Goal: Transaction & Acquisition: Purchase product/service

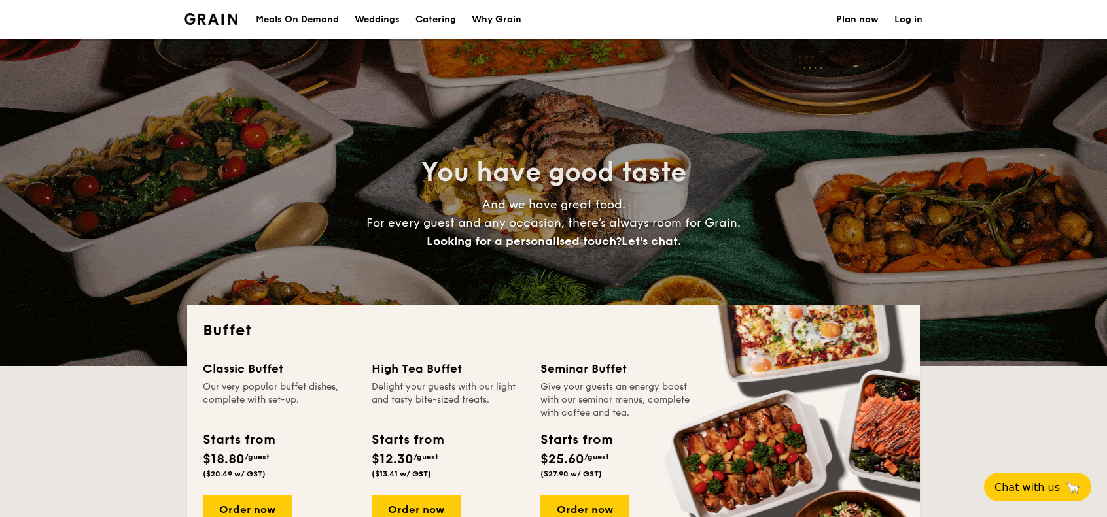
select select
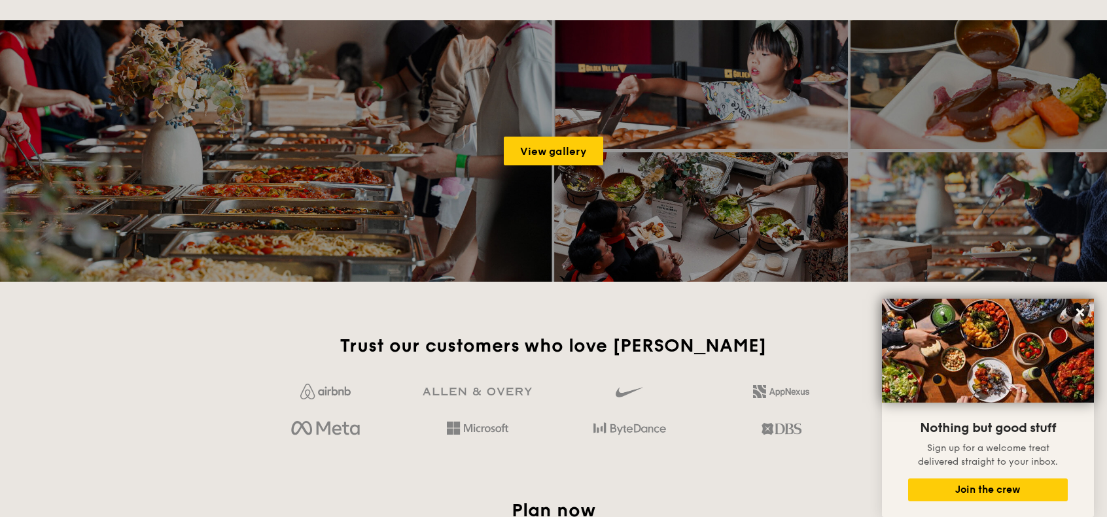
scroll to position [1963, 0]
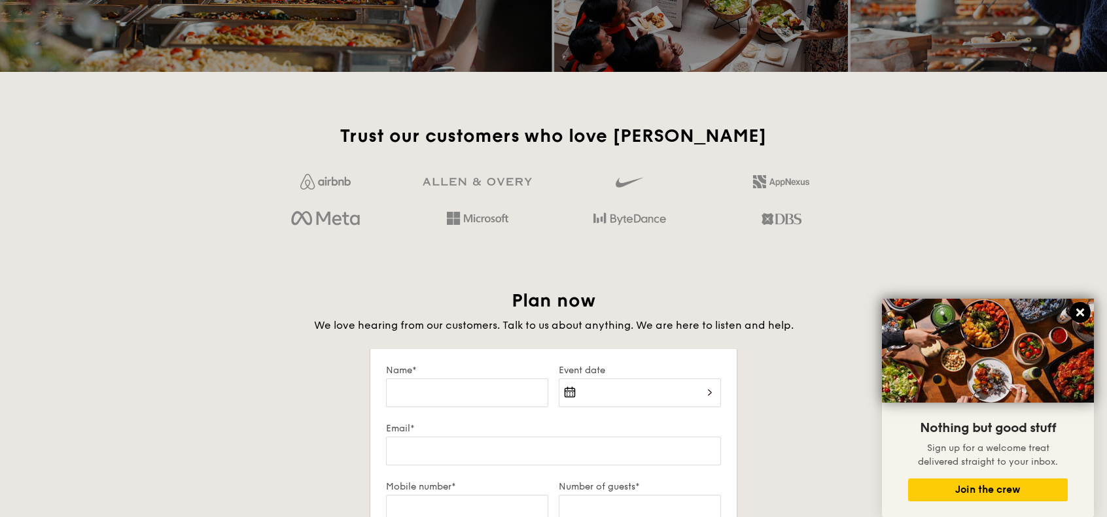
click at [1081, 311] on icon at bounding box center [1080, 313] width 12 height 12
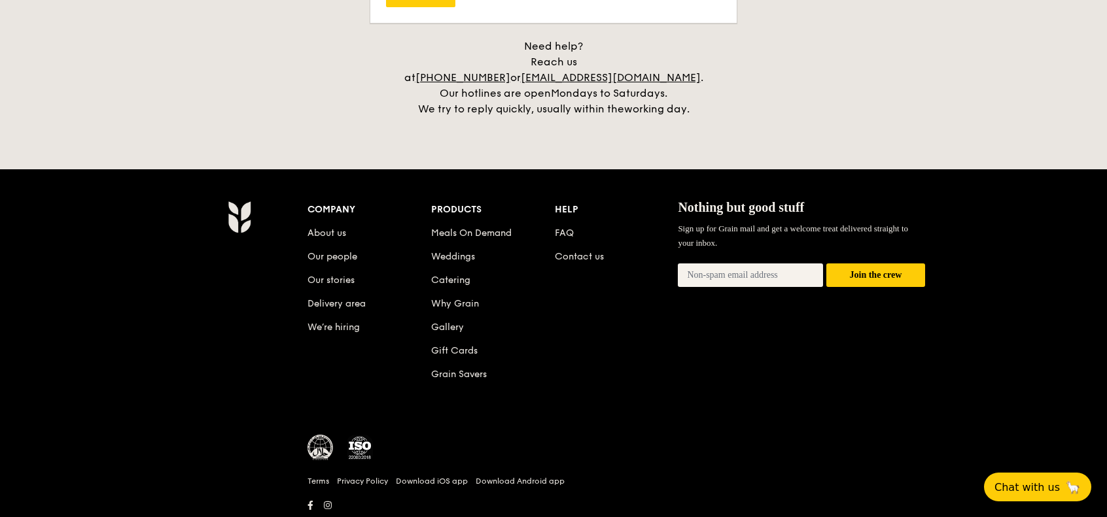
scroll to position [2763, 0]
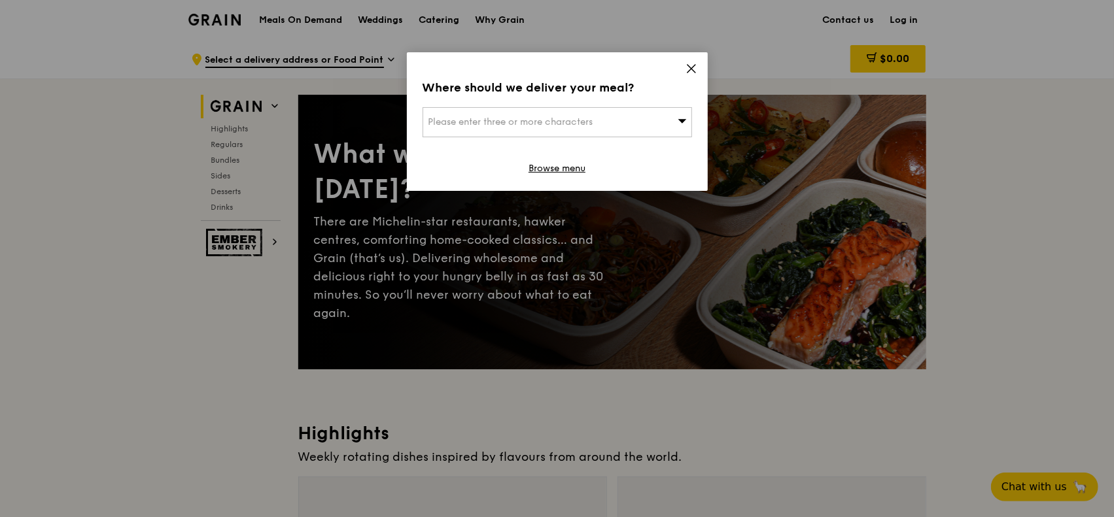
click at [694, 69] on icon at bounding box center [692, 69] width 12 height 12
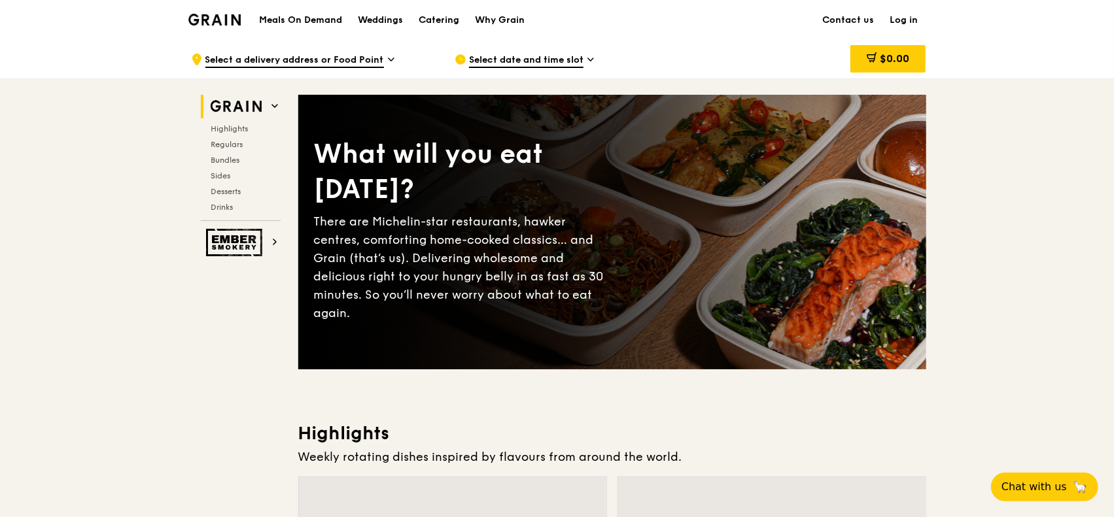
click at [807, 281] on div "What will you eat [DATE]? There are Michelin-star restaurants, hawker centres, …" at bounding box center [612, 232] width 628 height 222
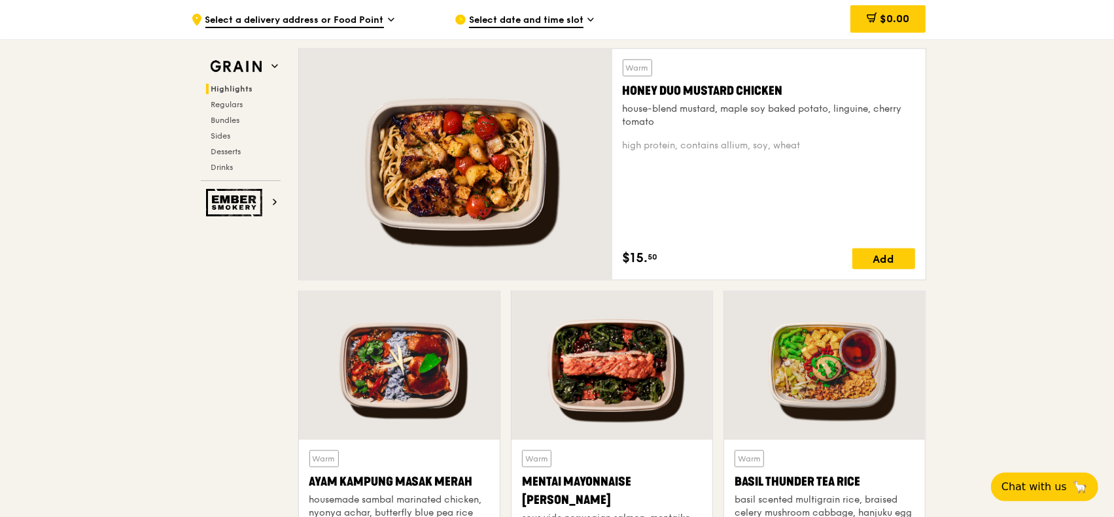
scroll to position [850, 0]
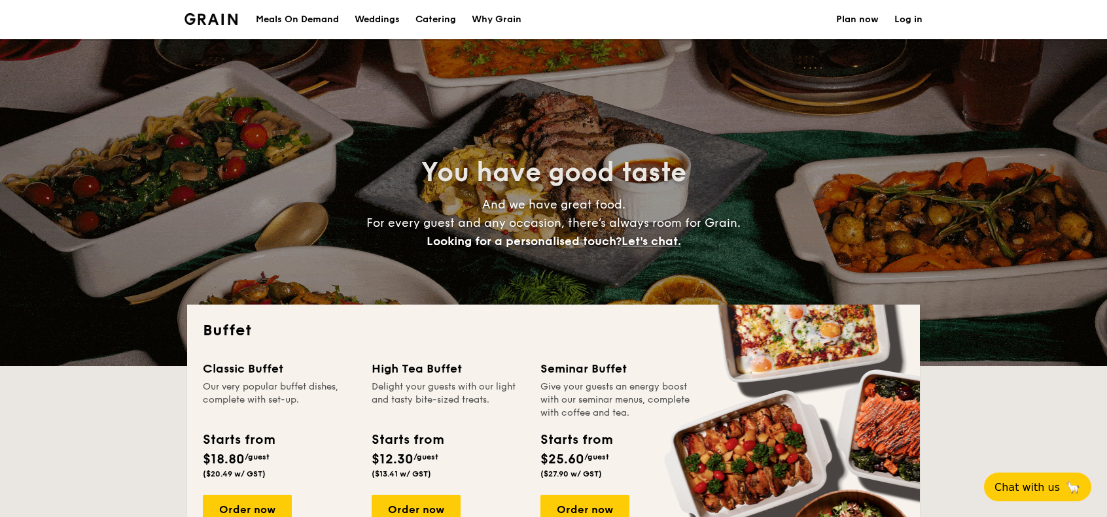
select select
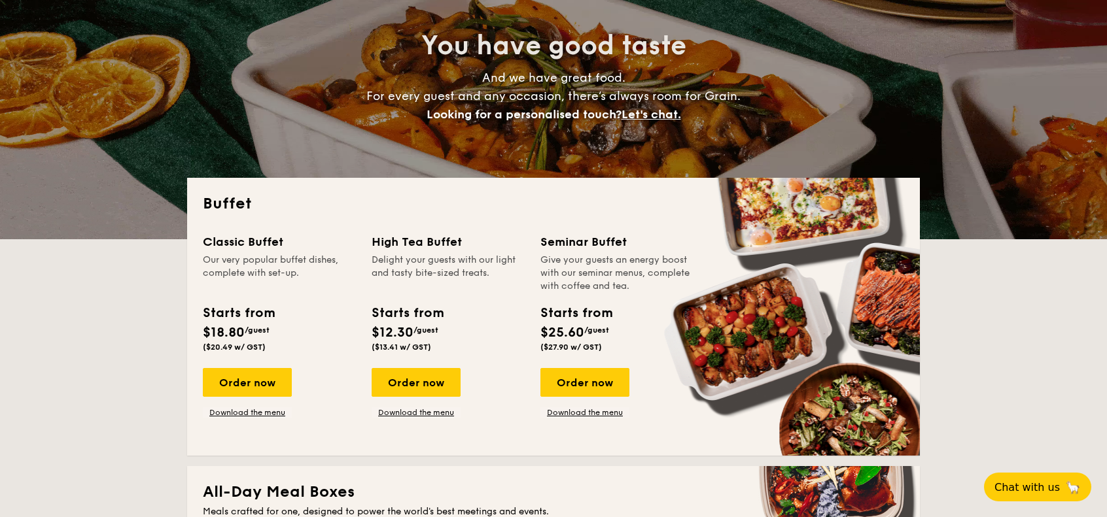
scroll to position [131, 0]
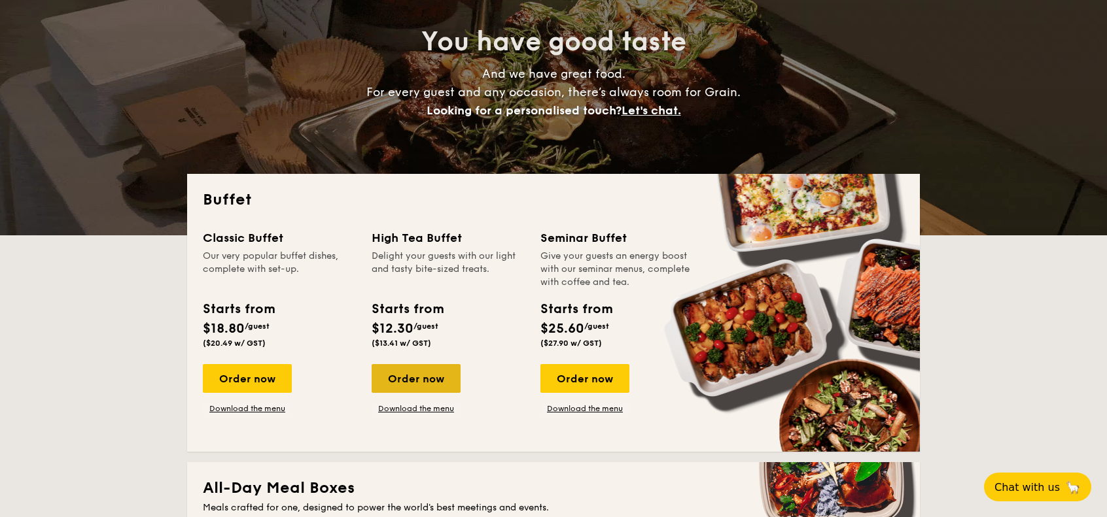
click at [416, 384] on div "Order now" at bounding box center [416, 378] width 89 height 29
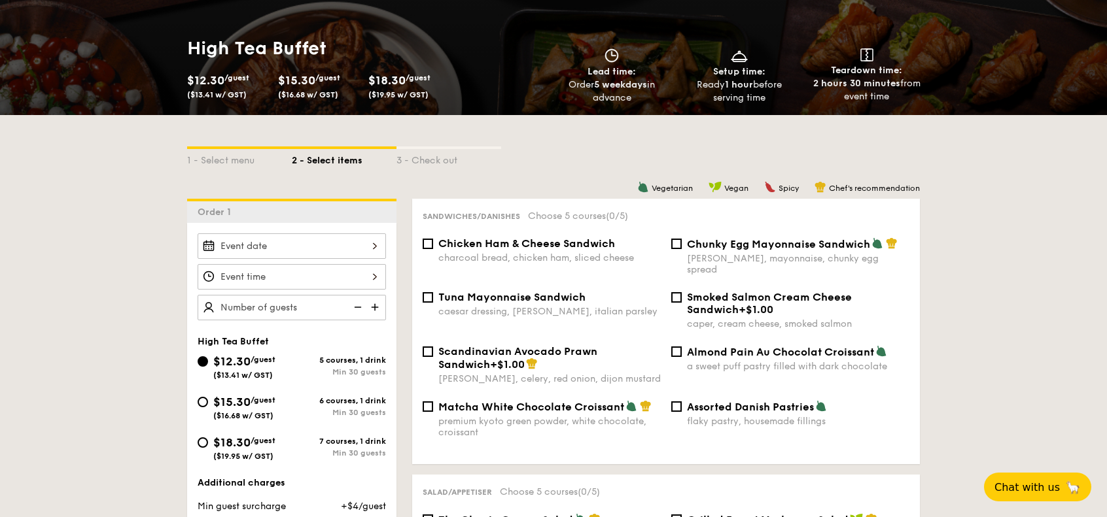
scroll to position [65, 0]
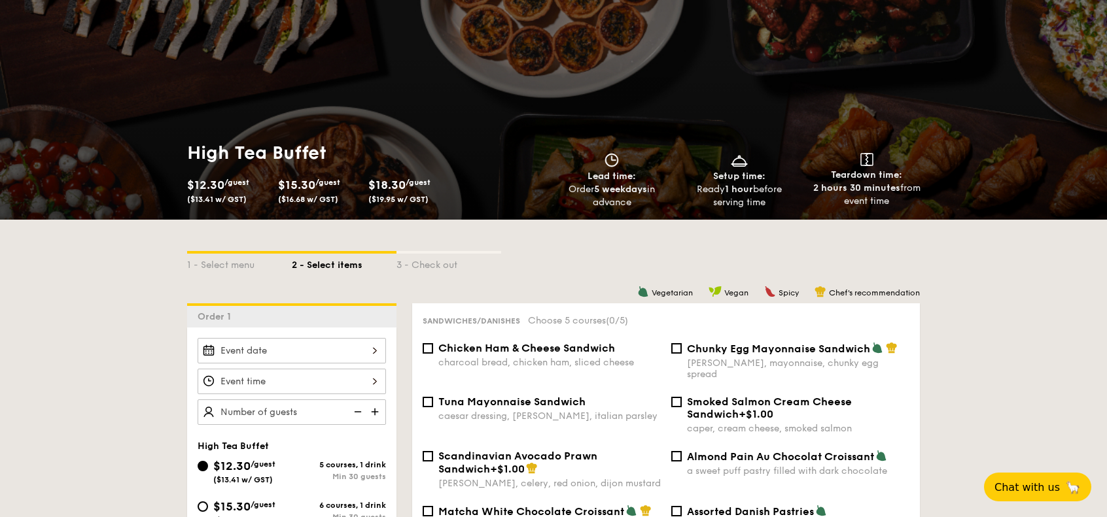
select select
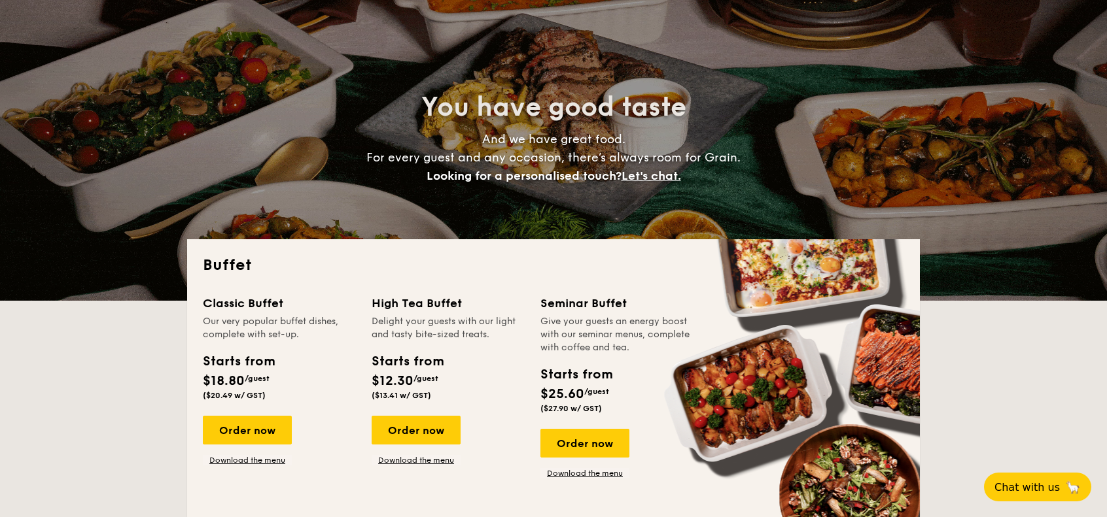
scroll to position [131, 0]
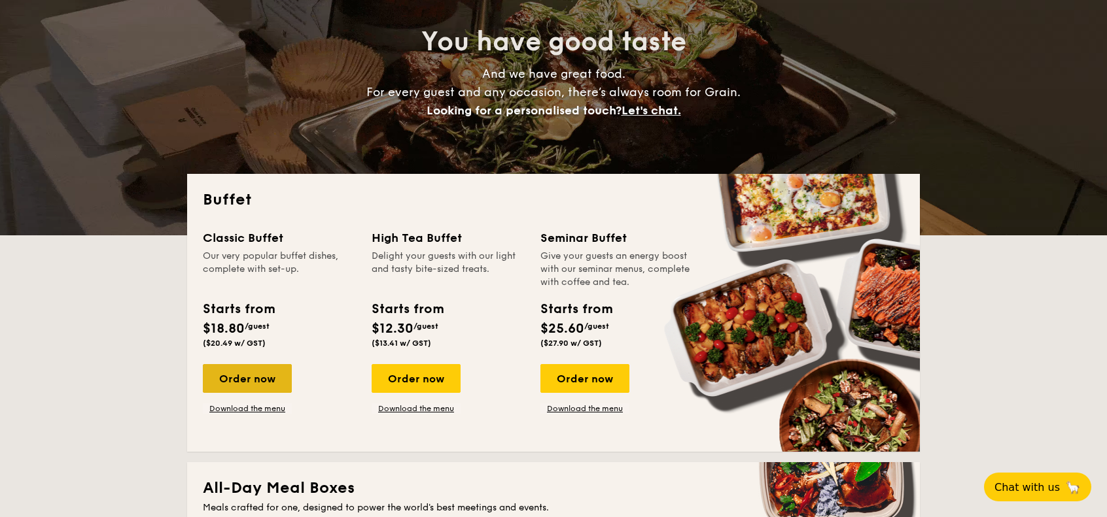
click at [258, 381] on div "Order now" at bounding box center [247, 378] width 89 height 29
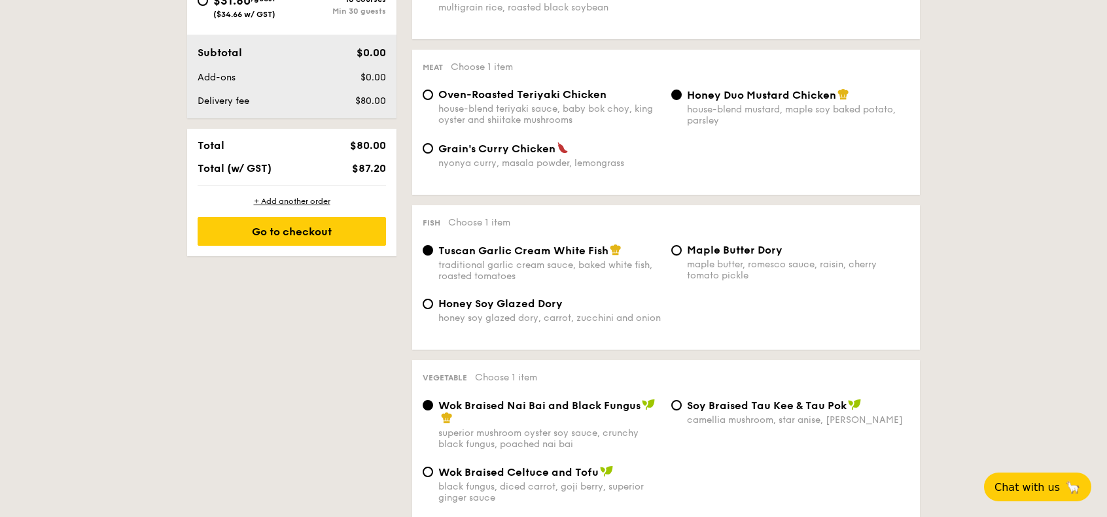
scroll to position [654, 0]
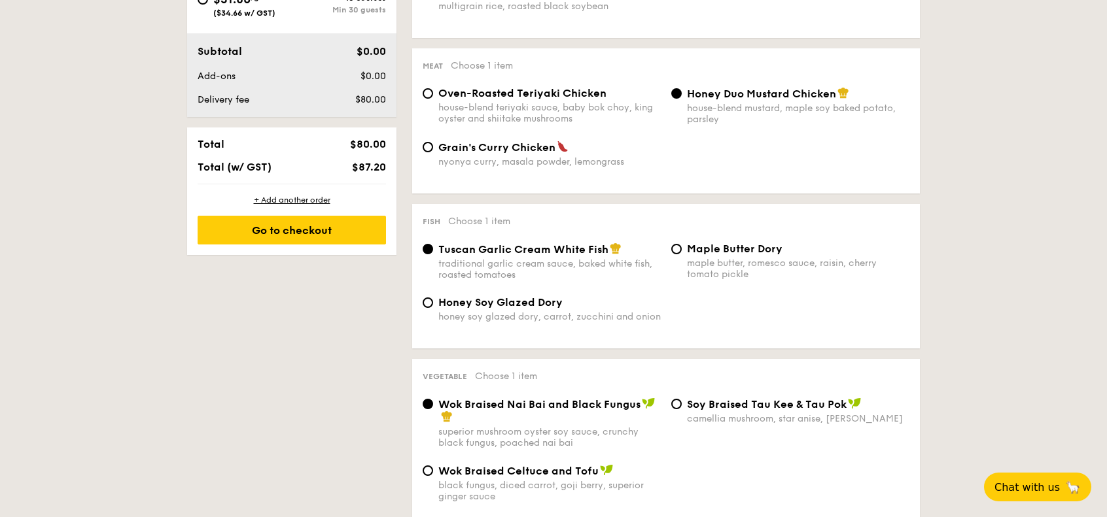
click at [531, 410] on span "Wok Braised Nai Bai and Black Fungus" at bounding box center [539, 404] width 202 height 12
click at [433, 410] on input "Wok Braised Nai Bai and Black Fungus superior mushroom oyster soy sauce, crunch…" at bounding box center [428, 404] width 10 height 10
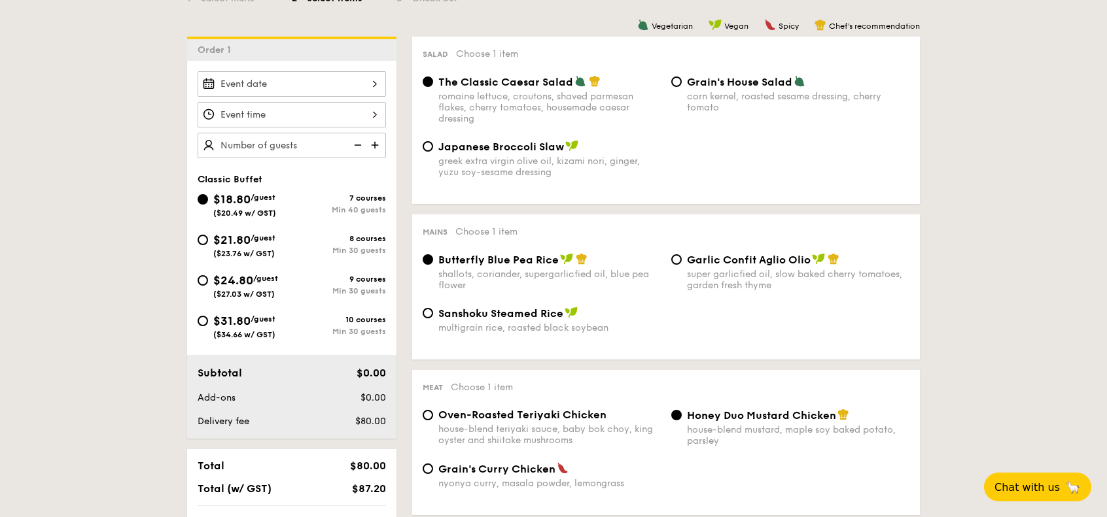
scroll to position [327, 0]
